Goal: Information Seeking & Learning: Learn about a topic

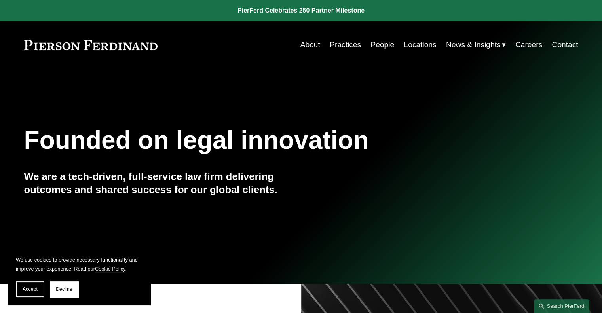
click at [381, 46] on link "People" at bounding box center [382, 44] width 24 height 15
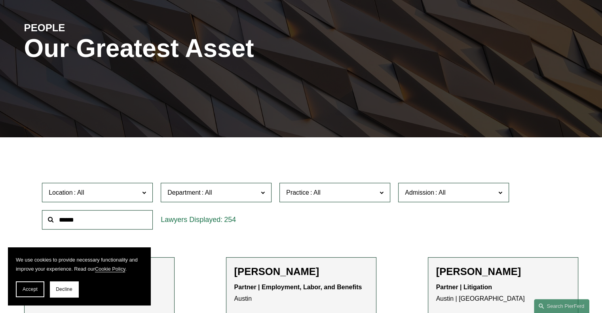
scroll to position [176, 0]
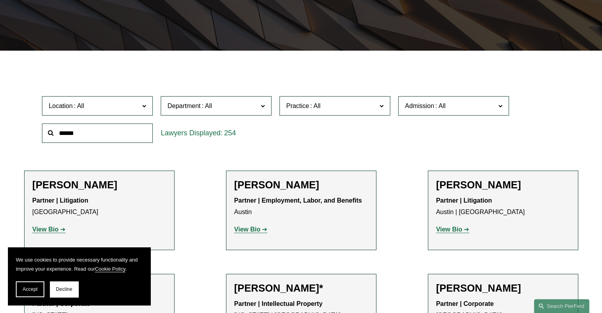
click at [103, 144] on div at bounding box center [97, 132] width 119 height 27
click at [102, 140] on input "text" at bounding box center [97, 132] width 111 height 19
type input "****"
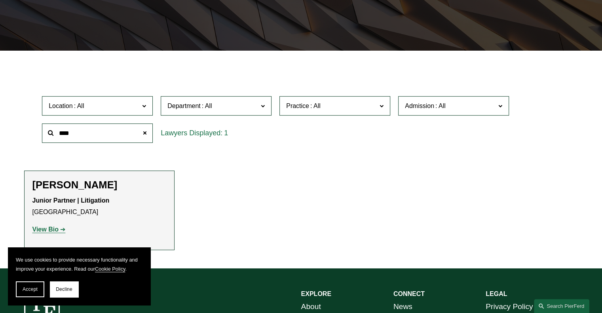
click at [54, 232] on strong "View Bio" at bounding box center [45, 229] width 26 height 7
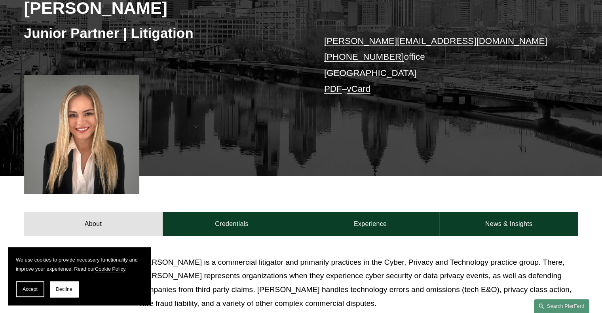
scroll to position [211, 0]
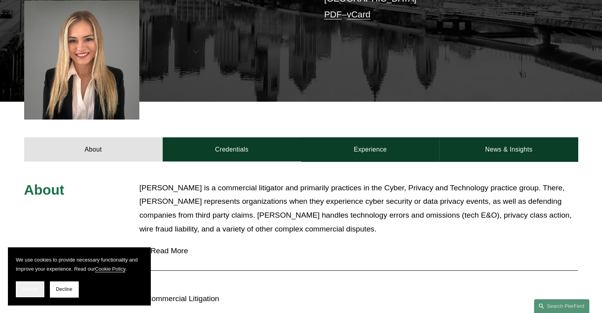
click at [38, 290] on button "Accept" at bounding box center [30, 289] width 28 height 16
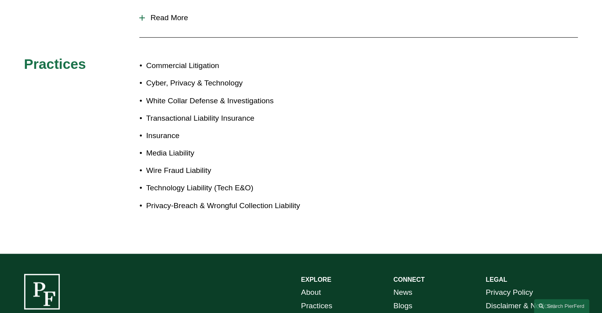
scroll to position [279, 0]
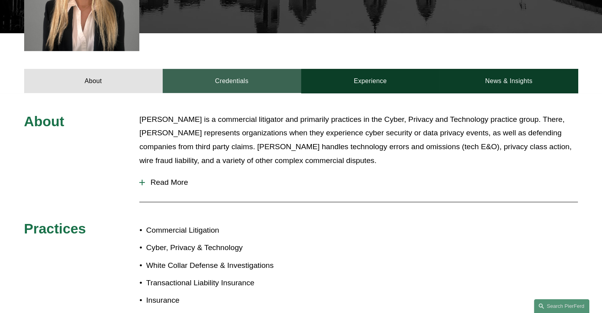
click at [242, 83] on link "Credentials" at bounding box center [232, 81] width 138 height 24
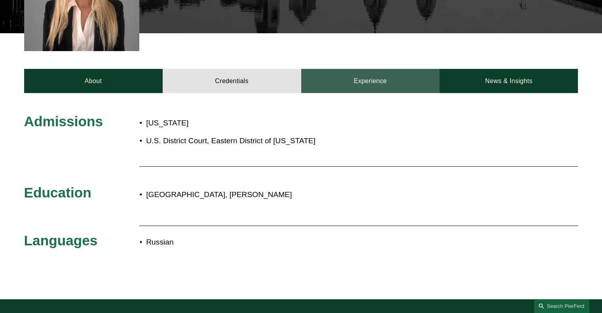
click at [370, 80] on link "Experience" at bounding box center [370, 81] width 138 height 24
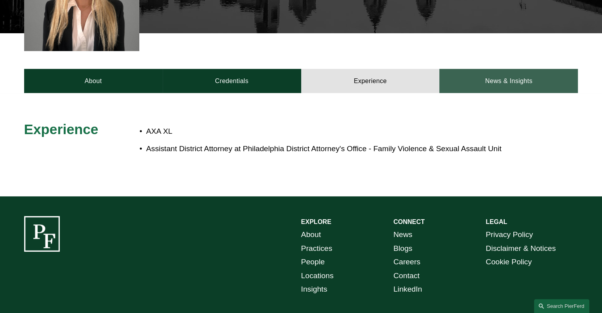
click at [463, 85] on link "News & Insights" at bounding box center [508, 81] width 138 height 24
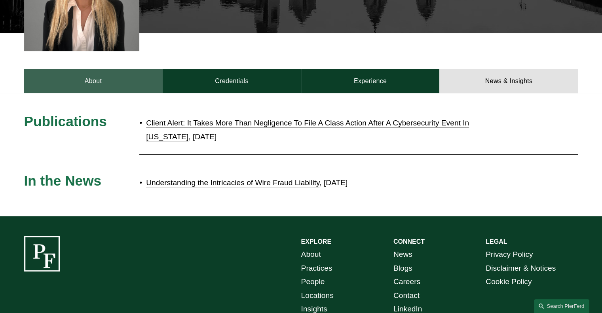
click at [106, 79] on link "About" at bounding box center [93, 81] width 138 height 24
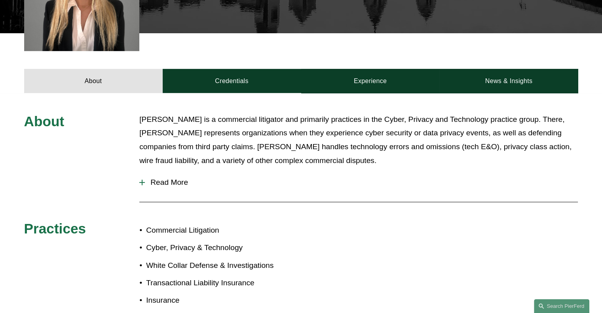
click at [142, 183] on div at bounding box center [142, 183] width 1 height 6
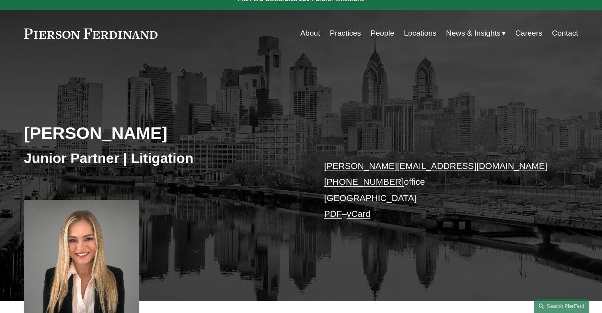
scroll to position [0, 0]
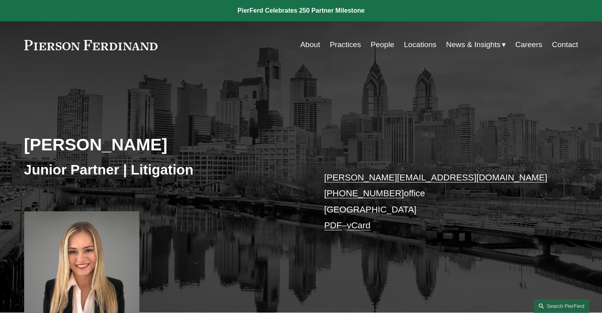
click at [383, 45] on link "People" at bounding box center [382, 44] width 24 height 15
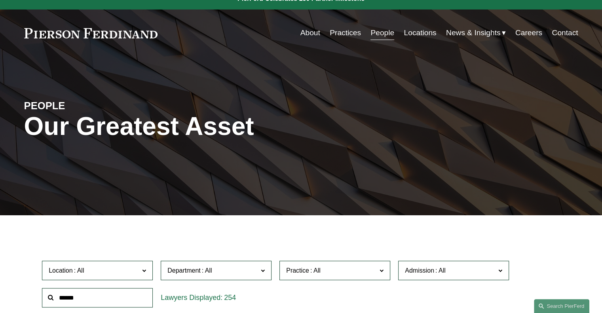
scroll to position [84, 0]
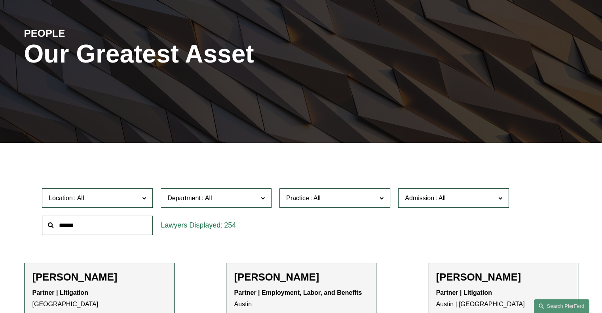
click at [125, 228] on input "text" at bounding box center [97, 225] width 111 height 19
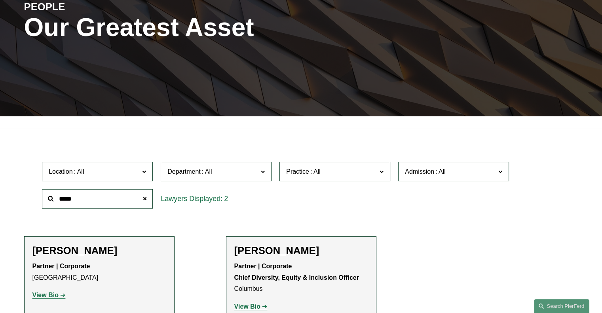
scroll to position [124, 0]
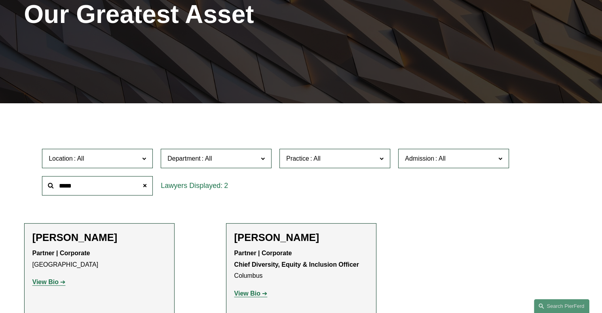
click at [49, 282] on strong "View Bio" at bounding box center [45, 282] width 26 height 7
click at [124, 184] on input "*****" at bounding box center [97, 185] width 111 height 19
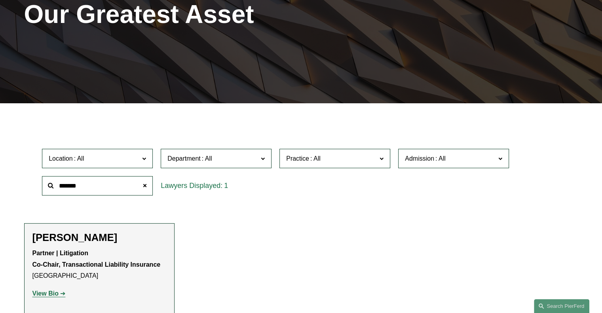
type input "*******"
click at [54, 291] on strong "View Bio" at bounding box center [45, 293] width 26 height 7
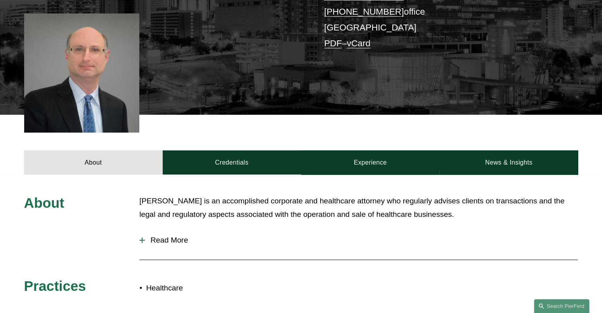
scroll to position [214, 0]
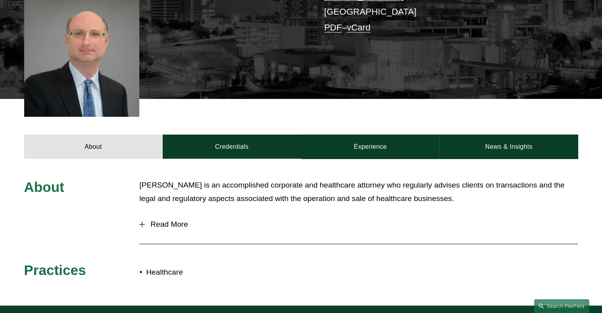
click at [159, 225] on span "Read More" at bounding box center [361, 224] width 433 height 9
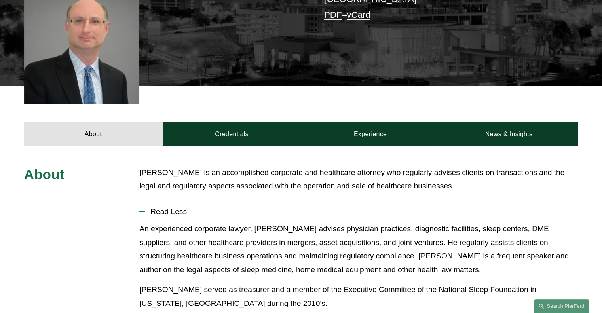
scroll to position [227, 0]
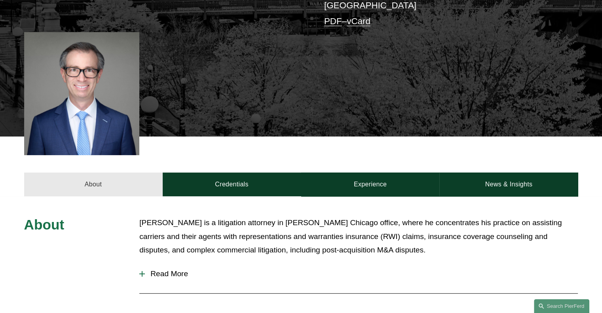
scroll to position [222, 0]
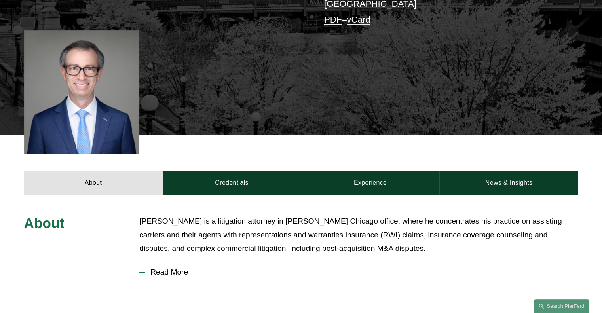
click at [166, 268] on span "Read More" at bounding box center [361, 272] width 433 height 9
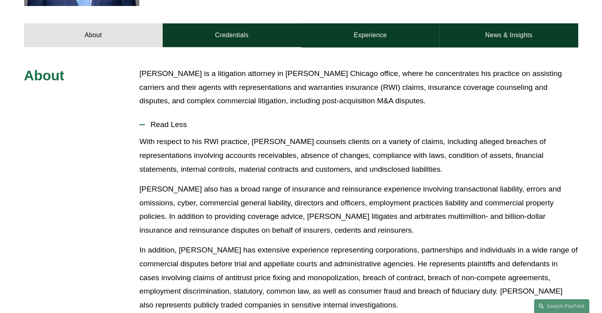
scroll to position [0, 0]
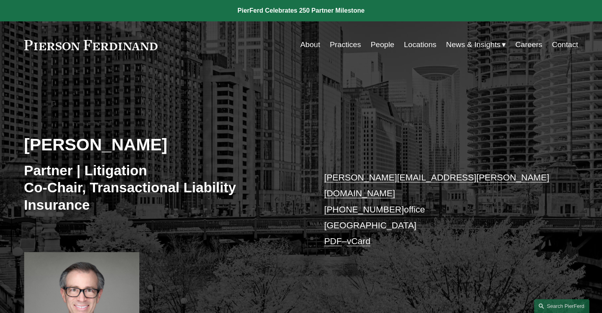
click at [340, 10] on link at bounding box center [301, 10] width 602 height 21
